Goal: Task Accomplishment & Management: Manage account settings

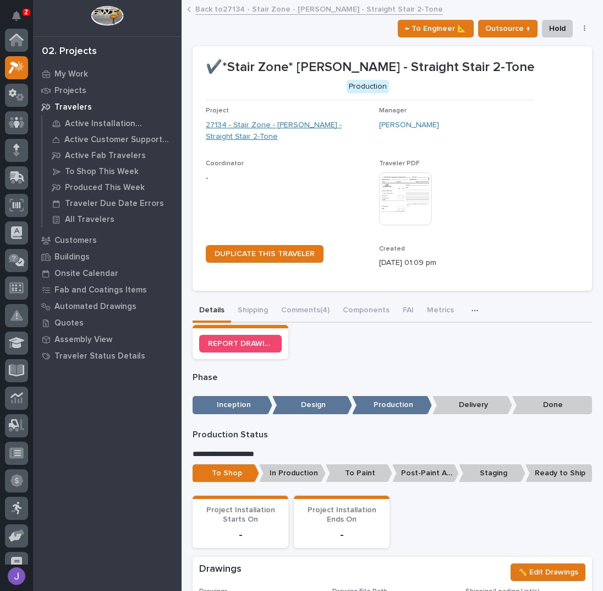
scroll to position [28, 0]
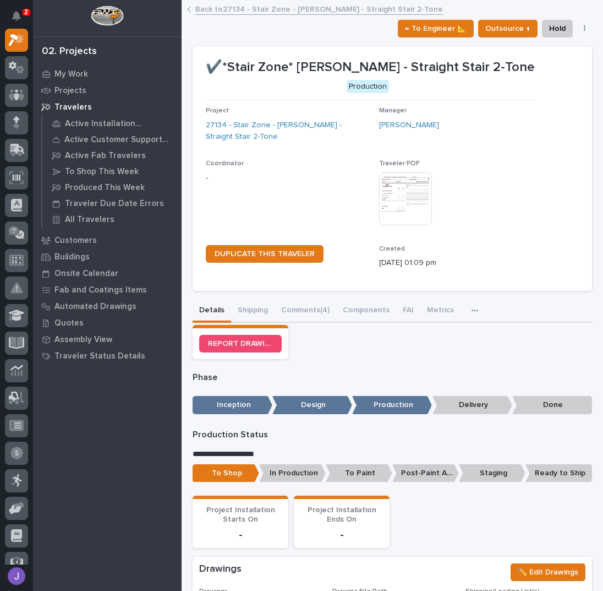
click at [224, 10] on link "Back to 27134 - Stair Zone - [PERSON_NAME] - Straight Stair 2-Tone" at bounding box center [319, 8] width 248 height 13
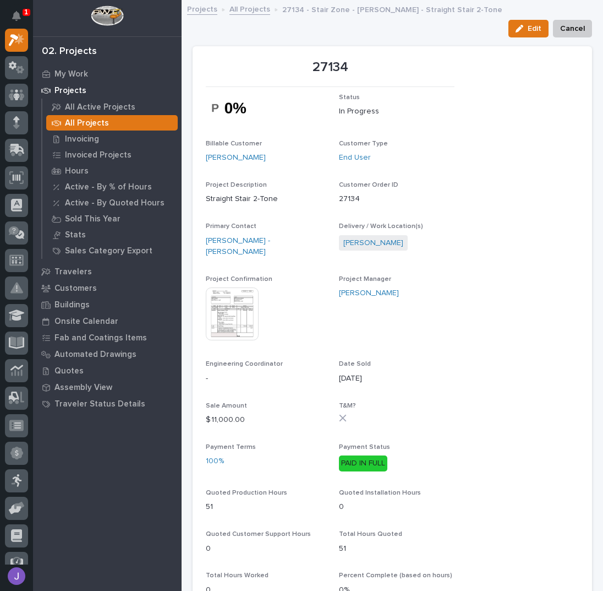
click at [101, 123] on p "All Projects" at bounding box center [87, 123] width 44 height 10
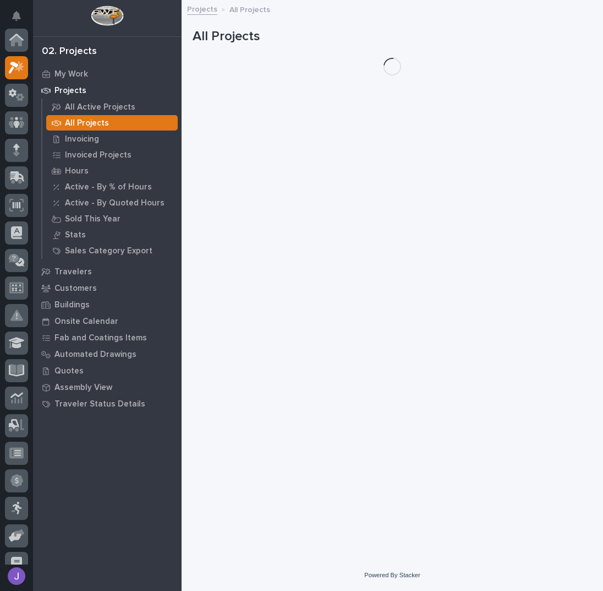
scroll to position [28, 0]
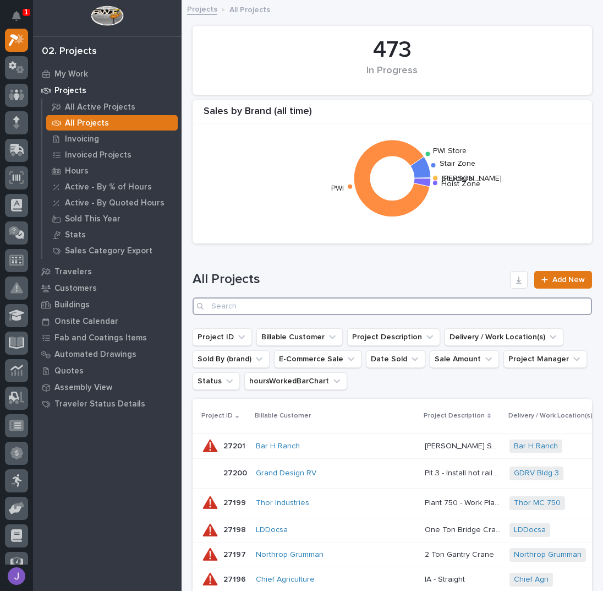
click at [243, 298] on input "Search" at bounding box center [393, 306] width 400 height 18
click at [241, 307] on input "Search" at bounding box center [393, 306] width 400 height 18
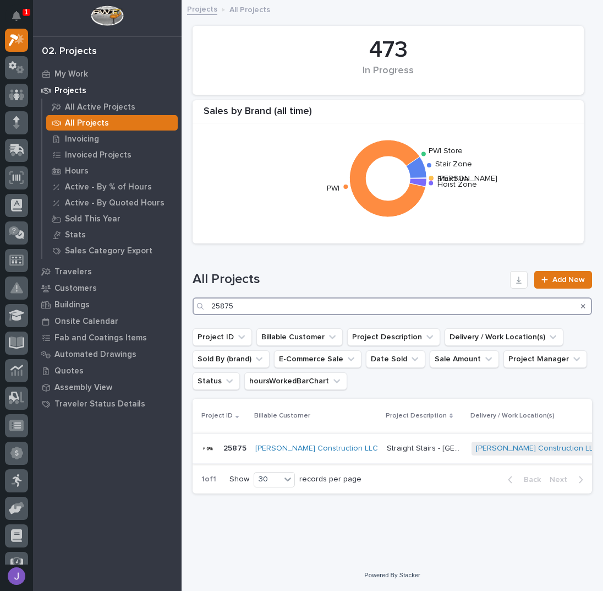
type input "25875"
click at [412, 441] on div "Straight Stairs - Lemon Hill Straight Stairs - [GEOGRAPHIC_DATA]" at bounding box center [425, 448] width 76 height 18
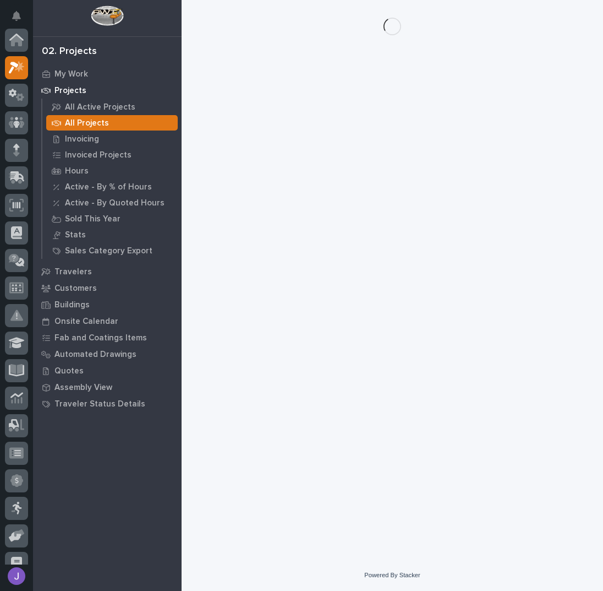
scroll to position [28, 0]
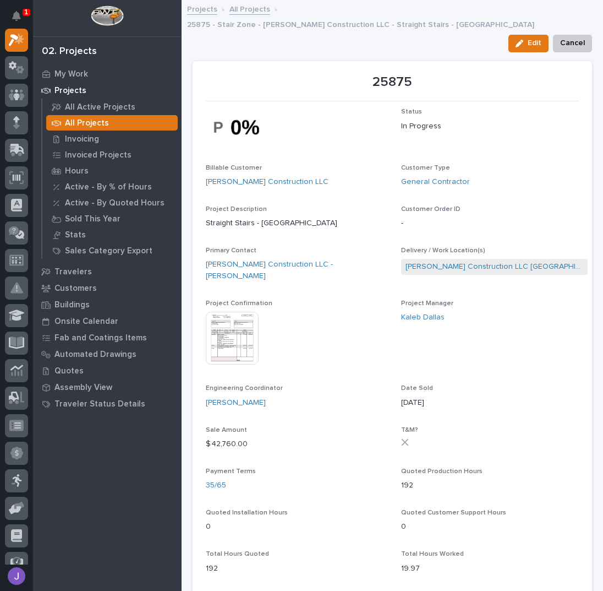
click at [326, 205] on p "Project Description" at bounding box center [299, 209] width 187 height 8
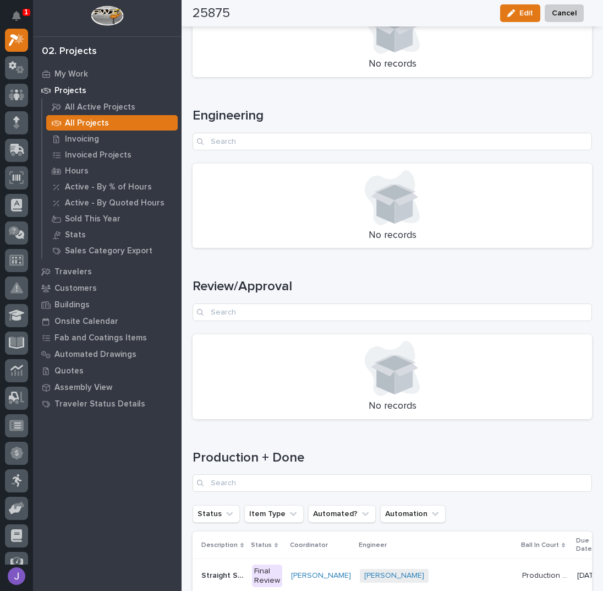
scroll to position [1381, 0]
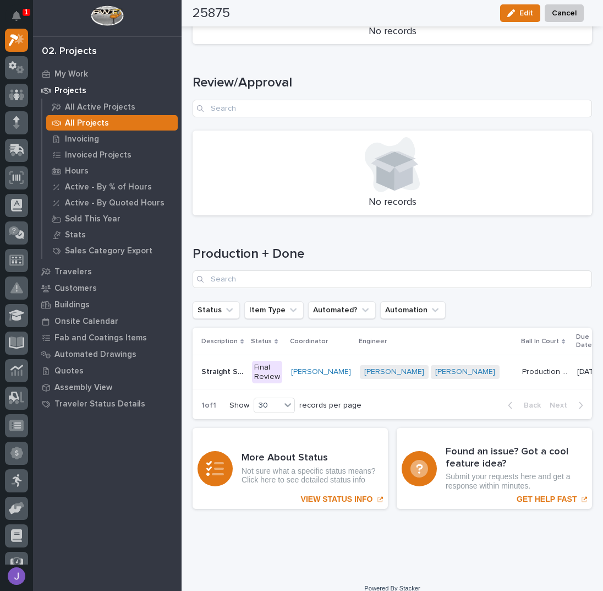
click at [270, 360] on div "Final Review" at bounding box center [267, 371] width 30 height 23
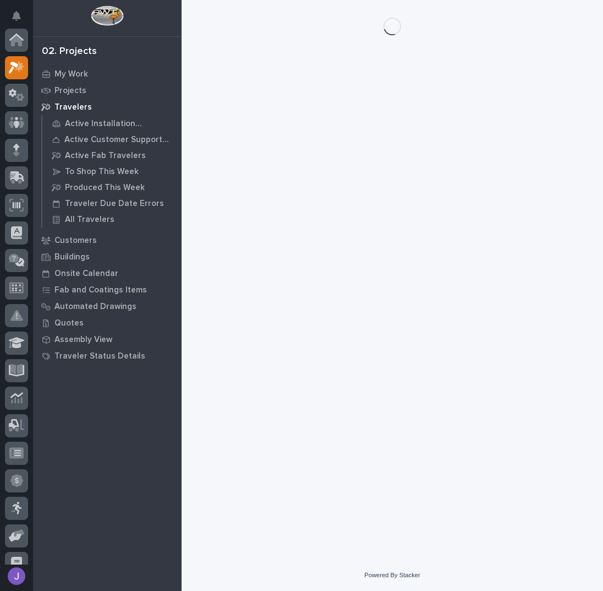
scroll to position [28, 0]
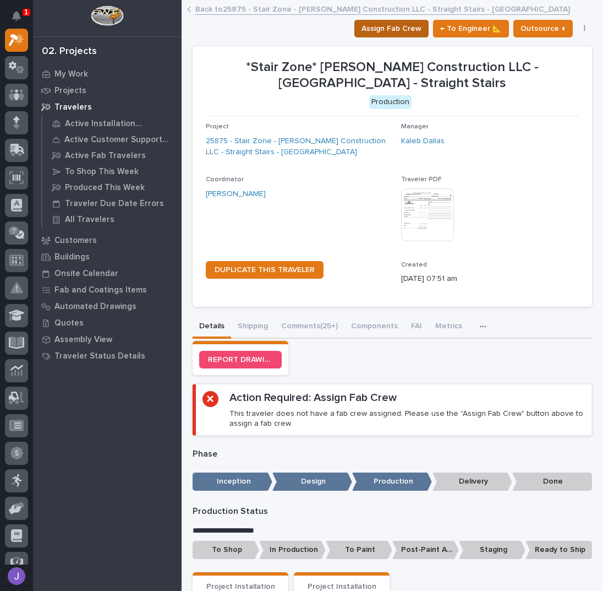
click at [392, 26] on span "Assign Fab Crew" at bounding box center [392, 28] width 60 height 13
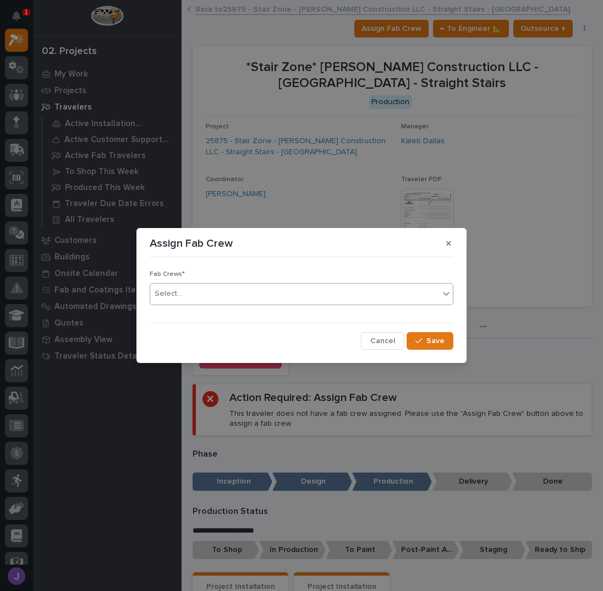
click at [250, 288] on div "Select..." at bounding box center [294, 294] width 289 height 18
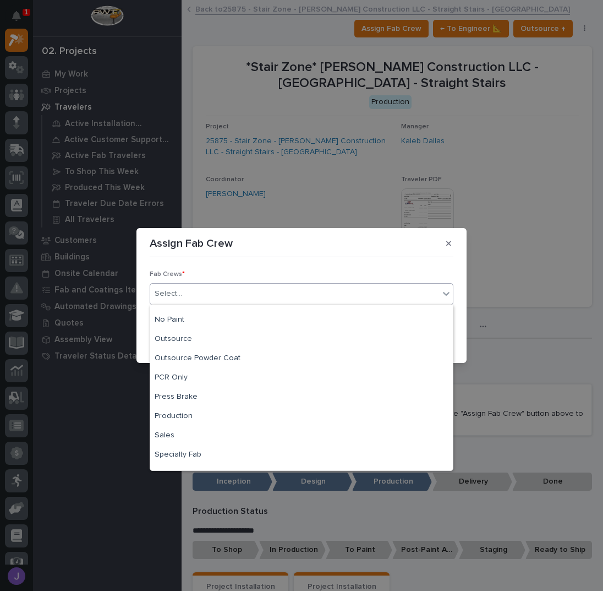
scroll to position [259, 0]
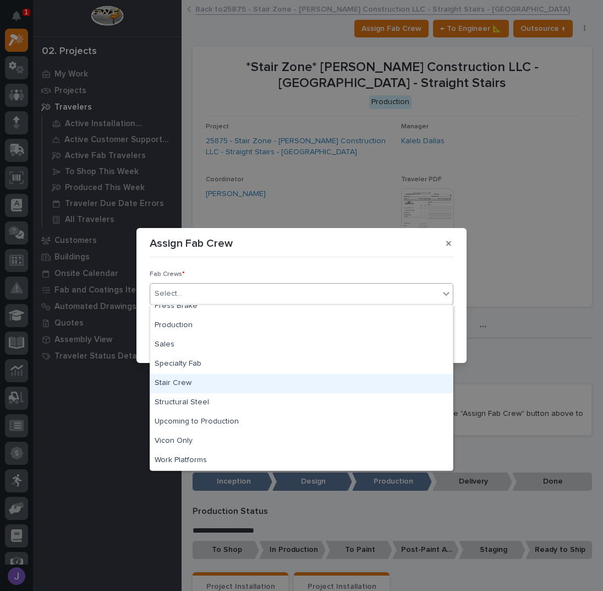
click at [209, 381] on div "Stair Crew" at bounding box center [301, 383] width 303 height 19
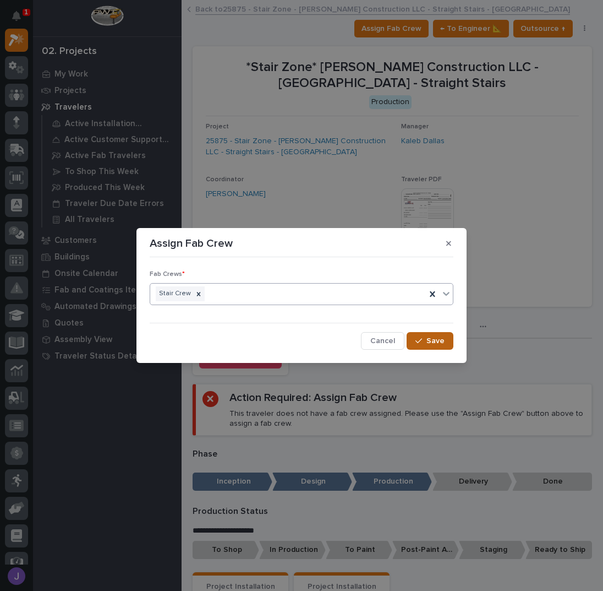
click at [428, 337] on span "Save" at bounding box center [436, 341] width 18 height 10
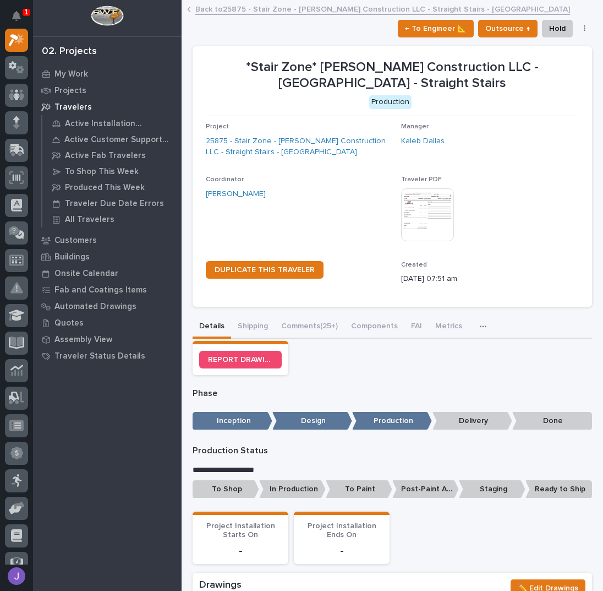
click at [225, 495] on p "To Shop" at bounding box center [226, 489] width 67 height 18
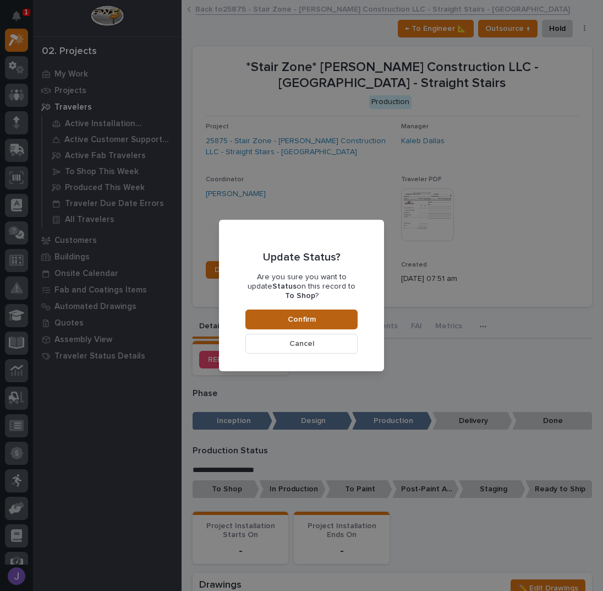
click at [293, 314] on span "Confirm" at bounding box center [302, 319] width 28 height 10
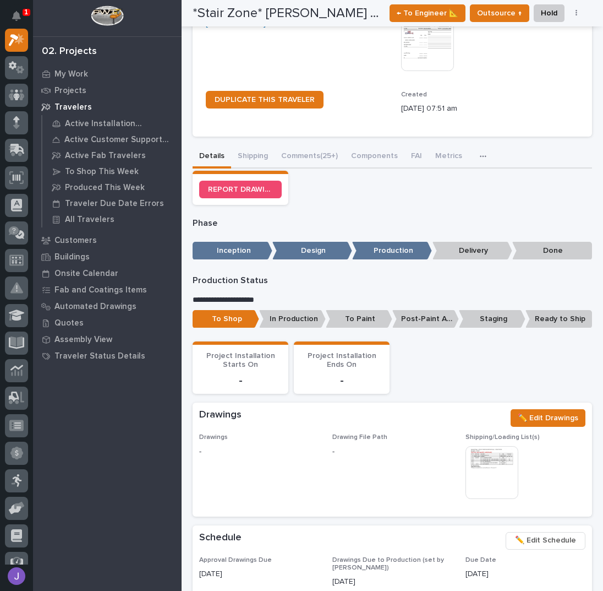
scroll to position [0, 0]
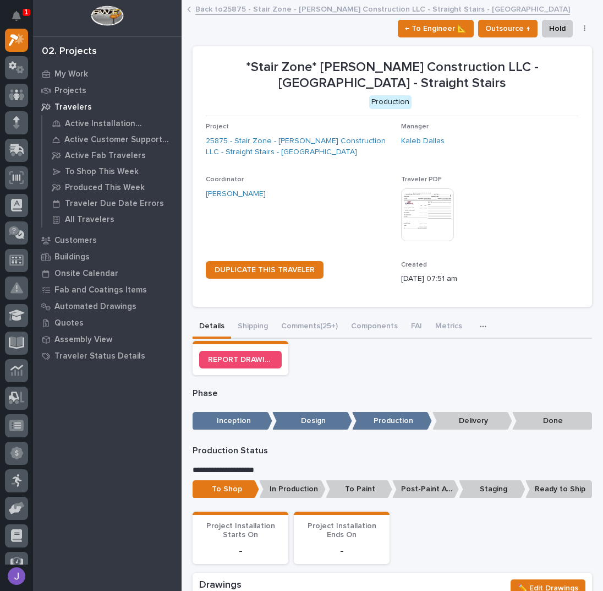
click at [218, 5] on link "Back to 25875 - Stair Zone - [PERSON_NAME] Construction LLC - Straight Stairs -…" at bounding box center [382, 8] width 375 height 13
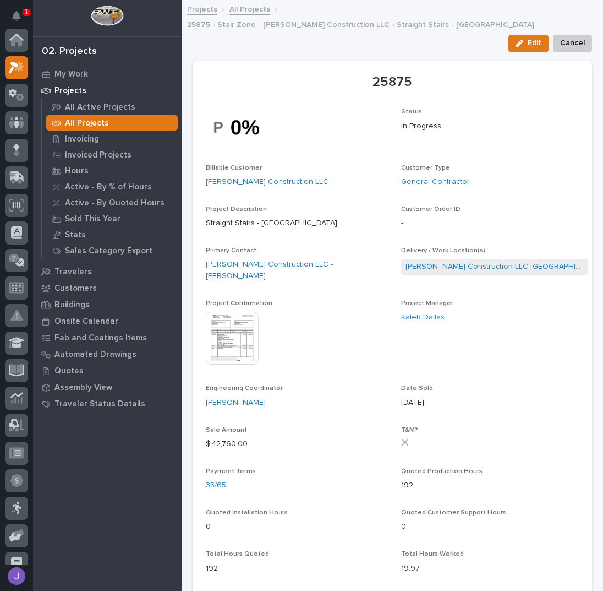
scroll to position [28, 0]
click at [97, 118] on p "All Projects" at bounding box center [87, 123] width 44 height 10
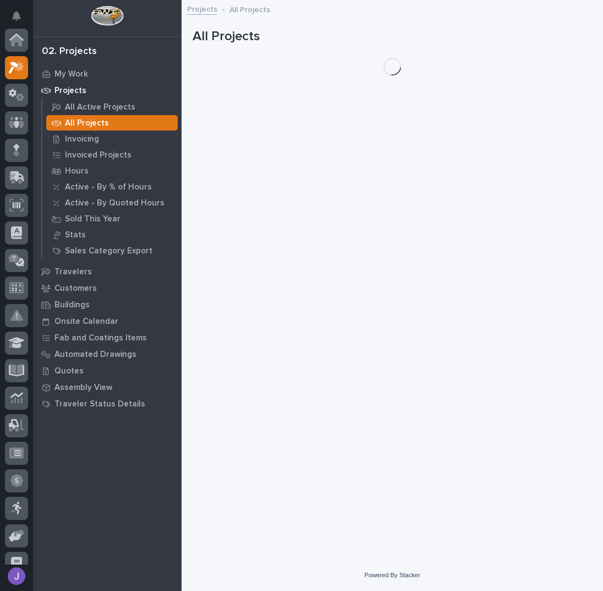
scroll to position [28, 0]
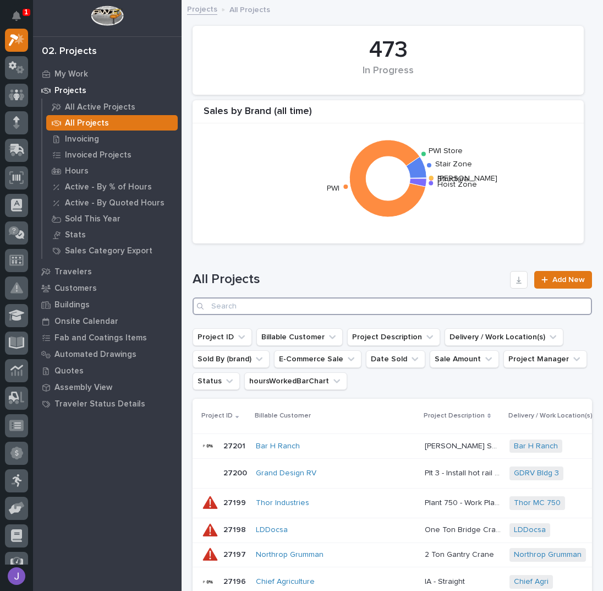
click at [240, 305] on input "Search" at bounding box center [393, 306] width 400 height 18
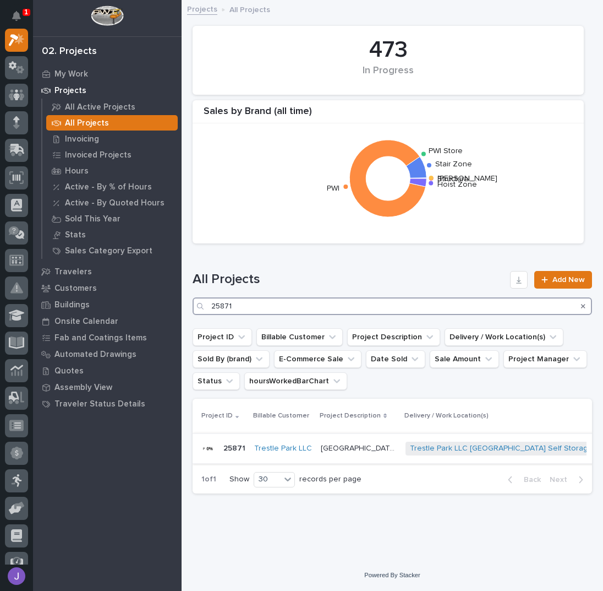
type input "25871"
click at [337, 445] on p "[GEOGRAPHIC_DATA] Storage - [GEOGRAPHIC_DATA]" at bounding box center [360, 447] width 78 height 12
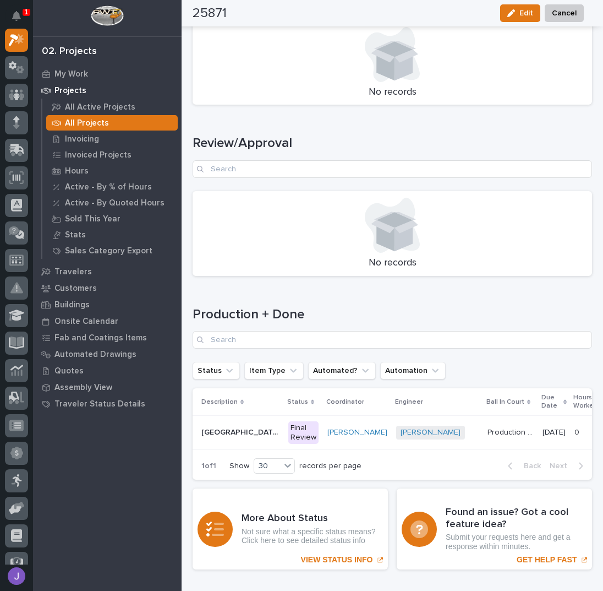
scroll to position [1414, 0]
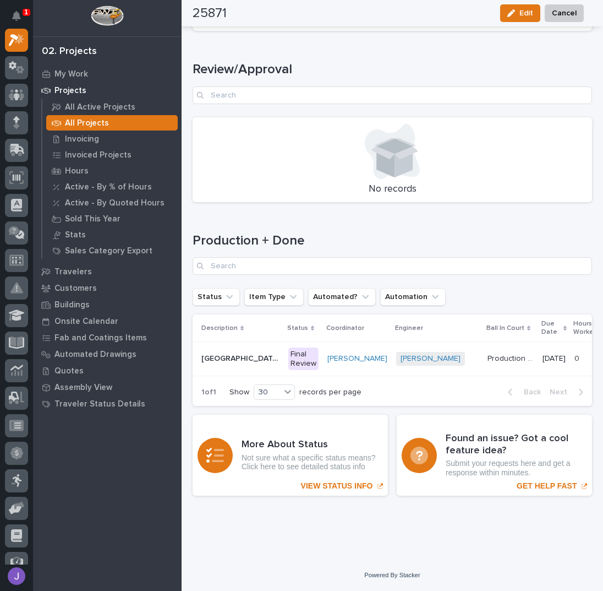
click at [288, 369] on div "Final Review" at bounding box center [303, 358] width 30 height 23
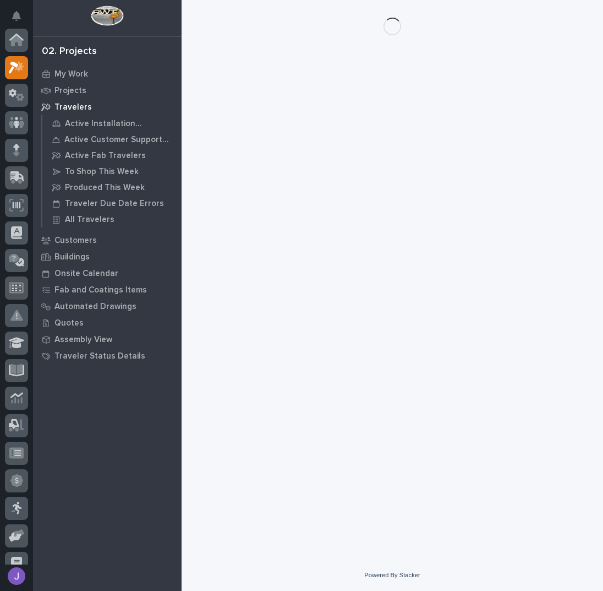
scroll to position [28, 0]
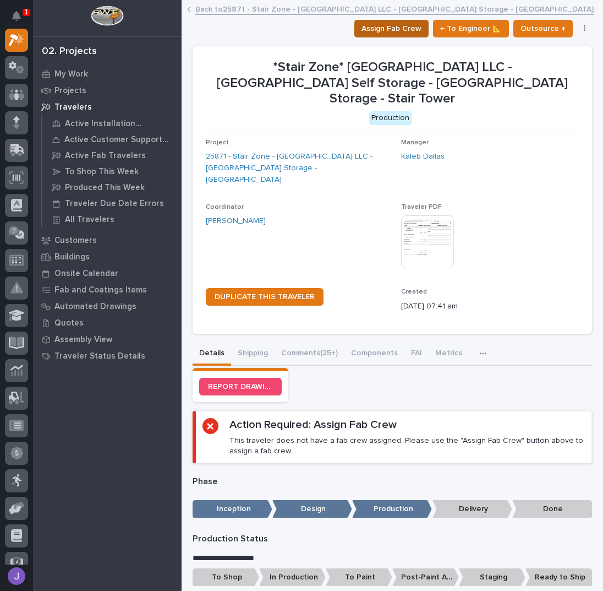
click at [396, 30] on span "Assign Fab Crew" at bounding box center [392, 28] width 60 height 13
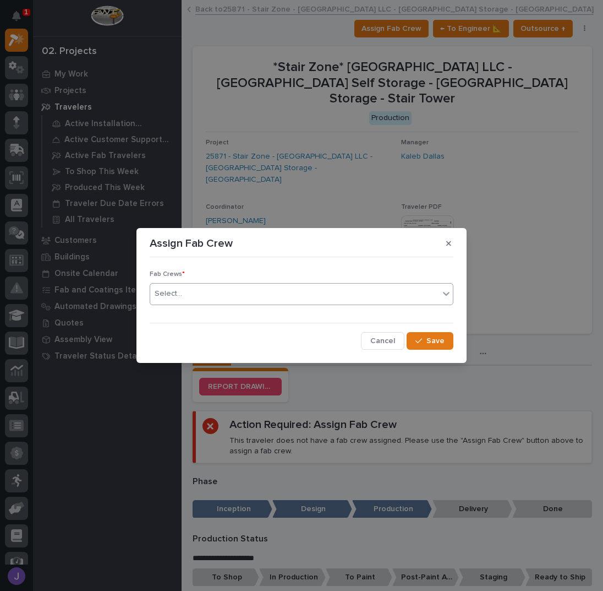
click at [218, 296] on div "Select..." at bounding box center [294, 294] width 289 height 18
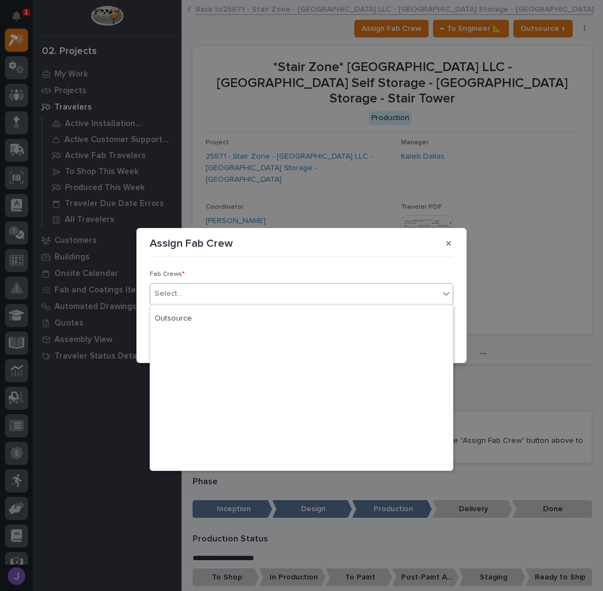
scroll to position [259, 0]
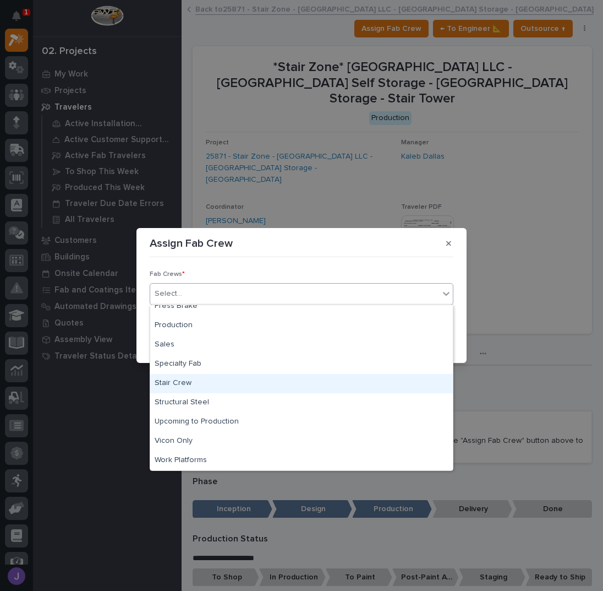
click at [189, 380] on div "Stair Crew" at bounding box center [301, 383] width 303 height 19
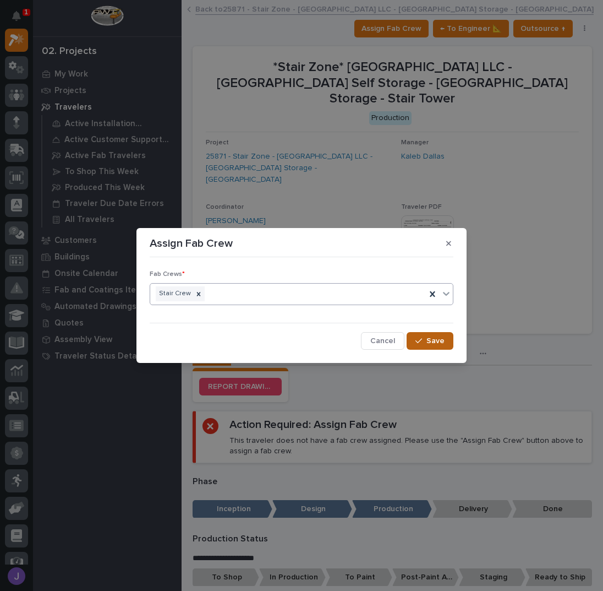
click at [425, 340] on div "button" at bounding box center [421, 341] width 11 height 8
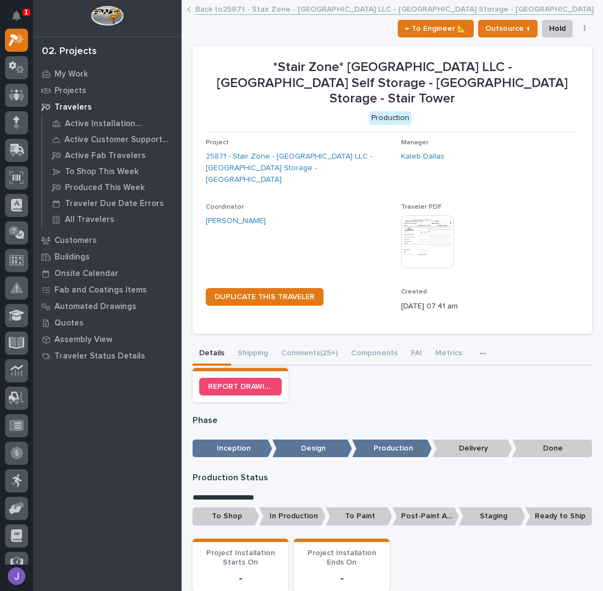
click at [219, 507] on p "To Shop" at bounding box center [226, 516] width 67 height 18
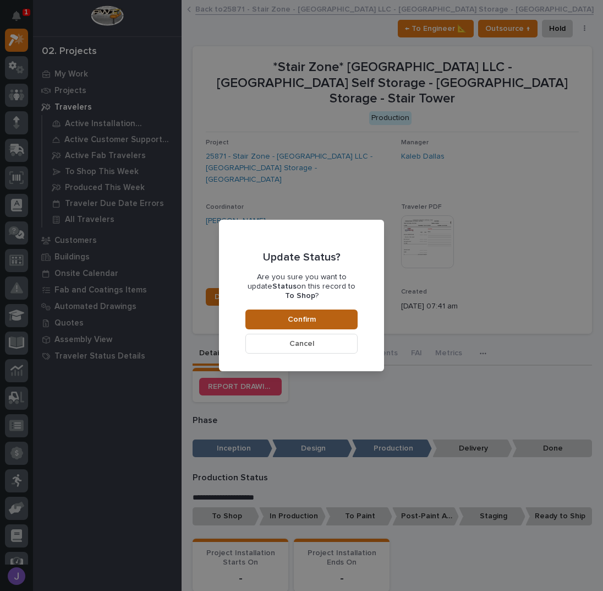
click at [294, 314] on span "Confirm" at bounding box center [302, 319] width 28 height 10
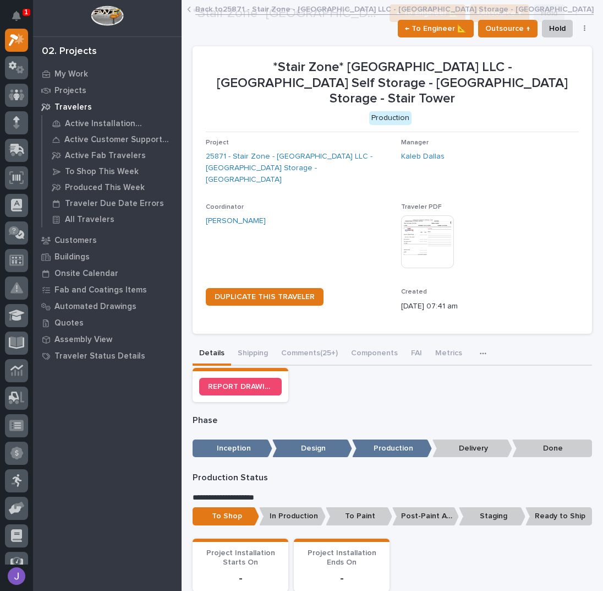
scroll to position [340, 0]
